Goal: Information Seeking & Learning: Learn about a topic

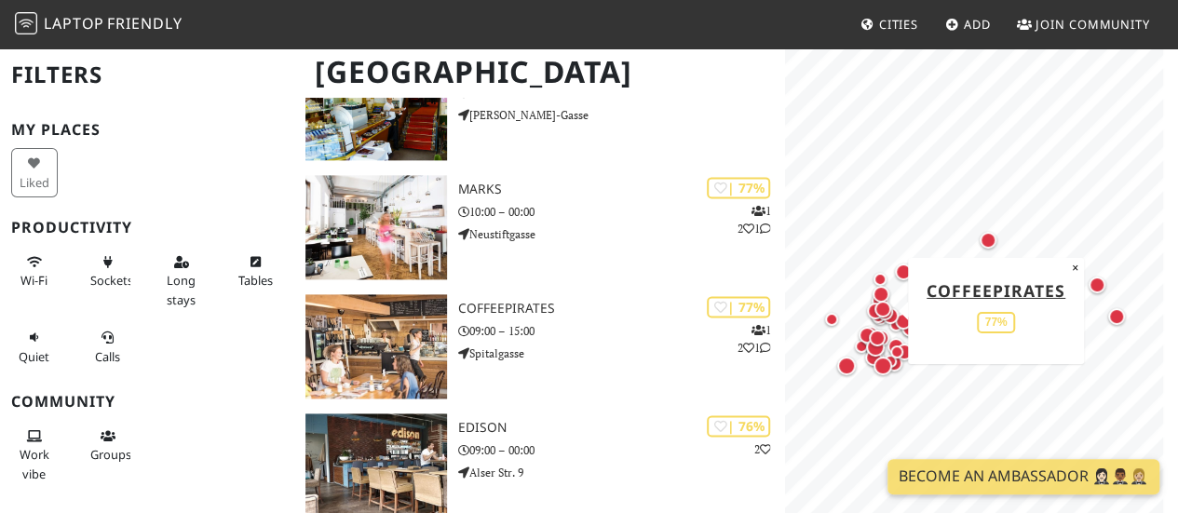
scroll to position [1181, 0]
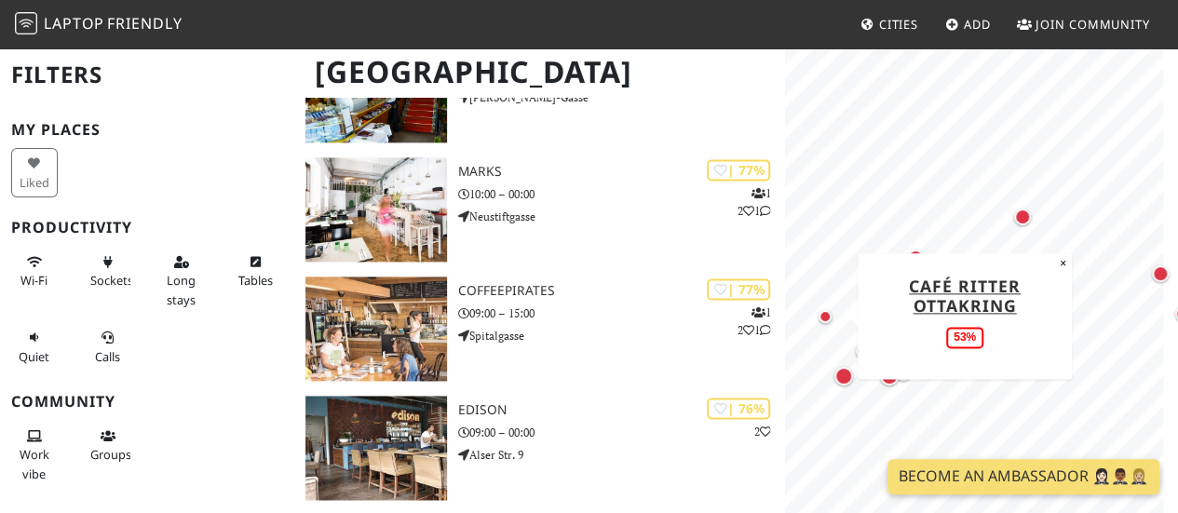
click at [825, 316] on div "Map marker" at bounding box center [824, 316] width 13 height 13
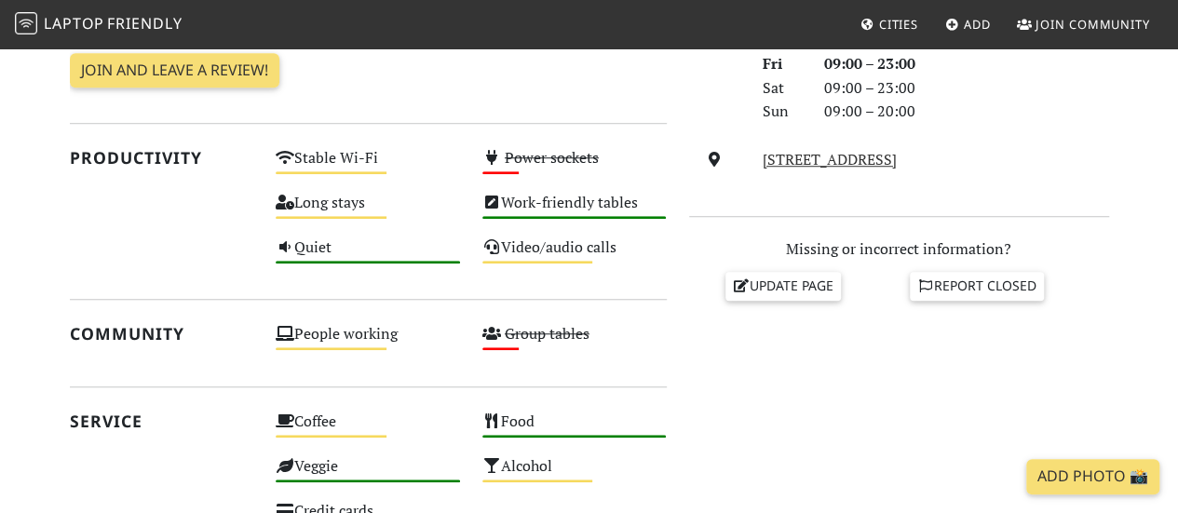
scroll to position [624, 0]
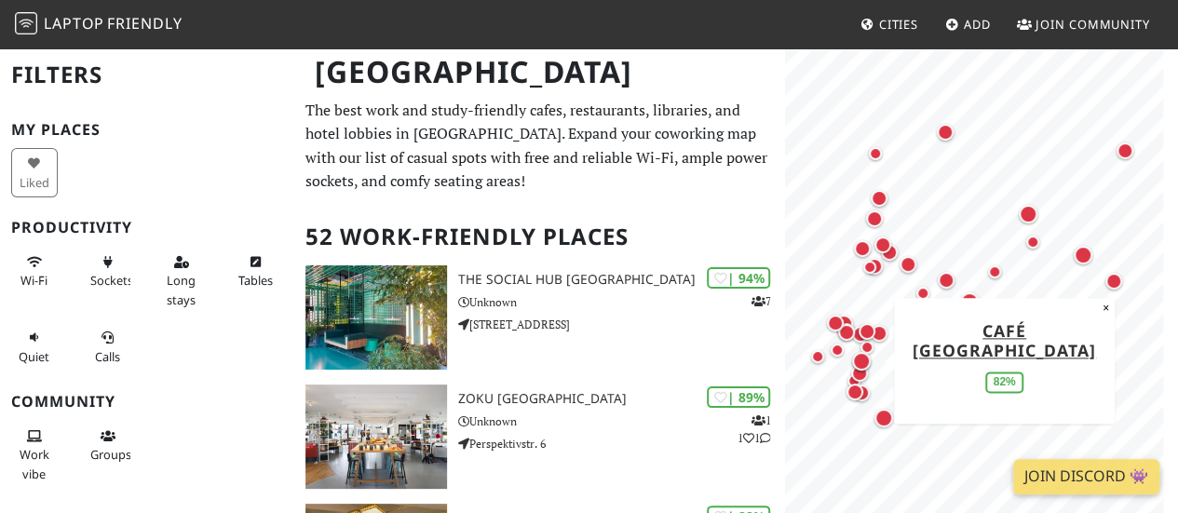
click at [870, 360] on div "Map marker" at bounding box center [861, 361] width 19 height 19
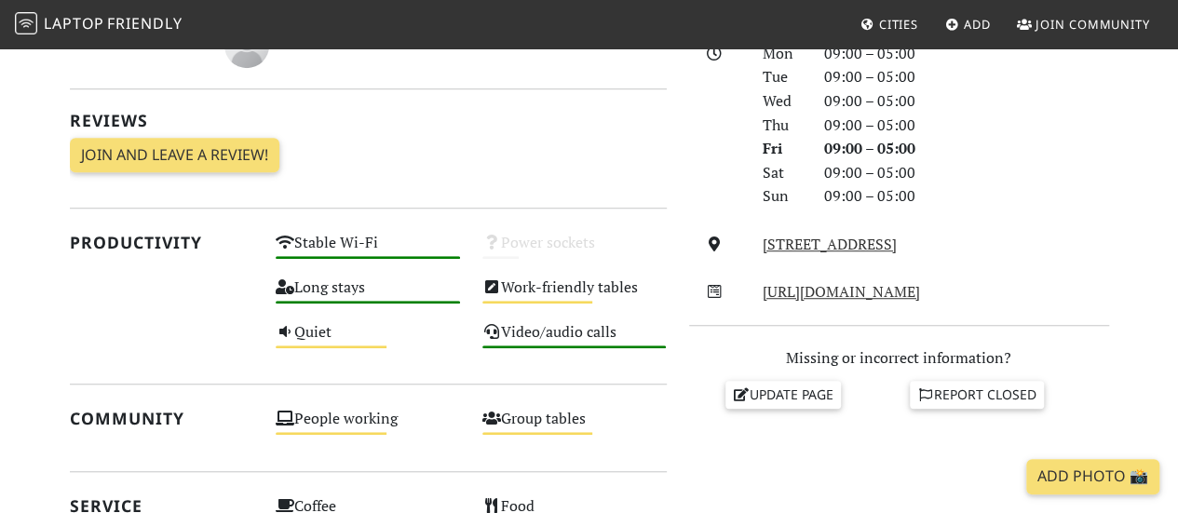
scroll to position [538, 0]
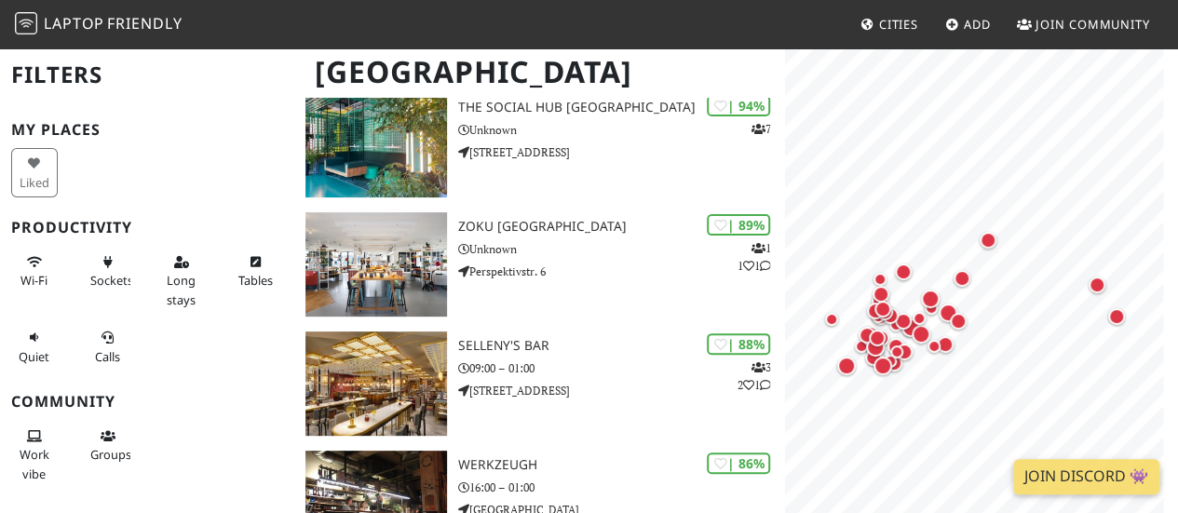
scroll to position [173, 0]
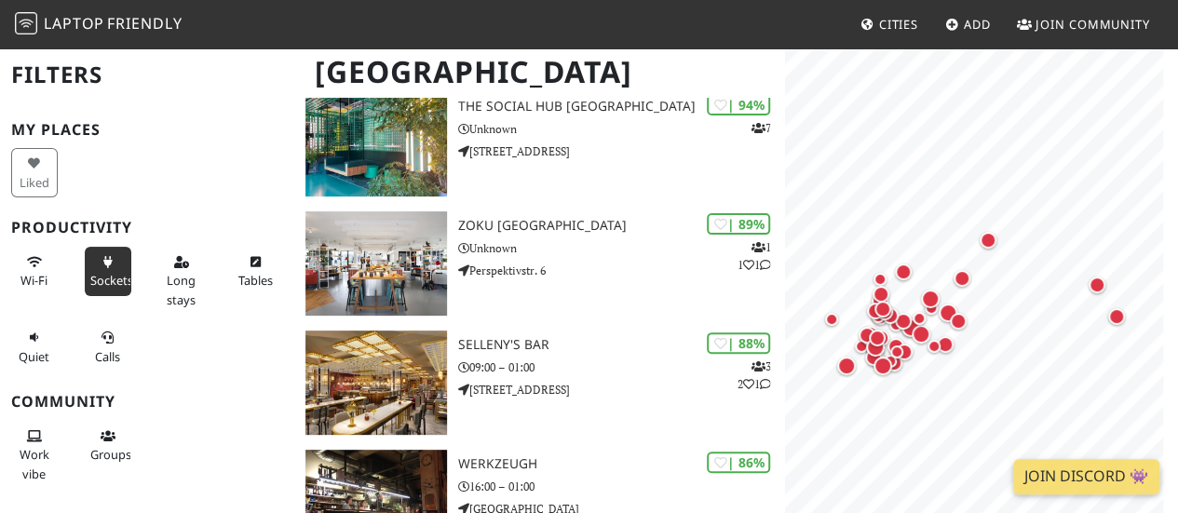
click at [107, 277] on span "Sockets" at bounding box center [111, 280] width 43 height 17
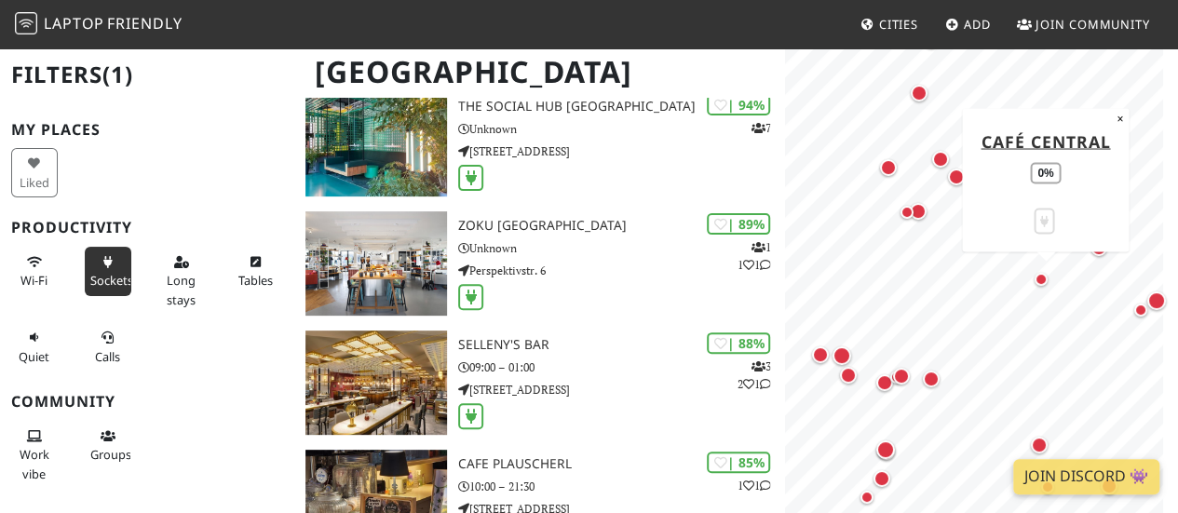
click at [1047, 284] on div "Map marker" at bounding box center [1045, 284] width 22 height 22
